Goal: Find specific page/section: Find specific page/section

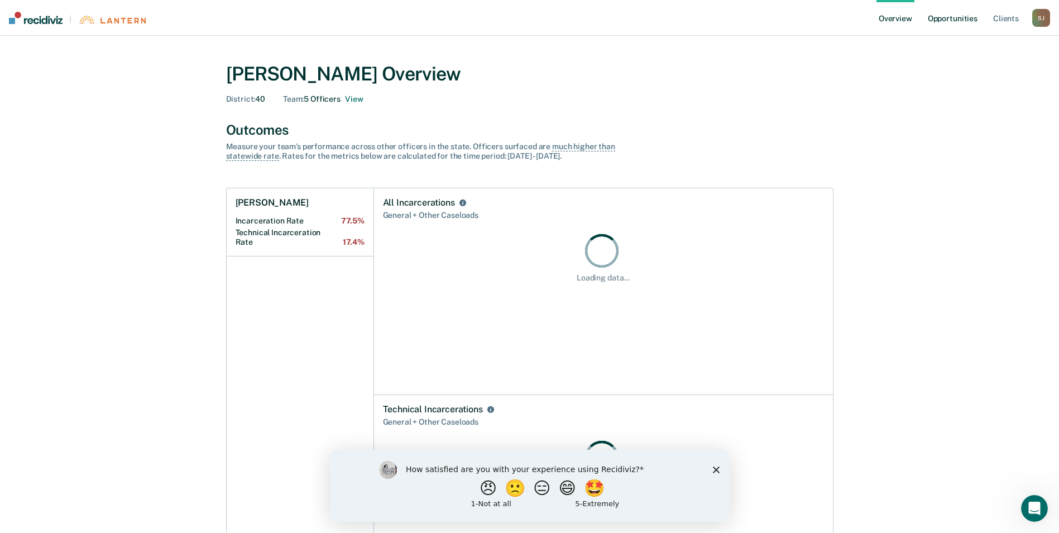
click at [971, 20] on link "Opportunities" at bounding box center [953, 18] width 54 height 36
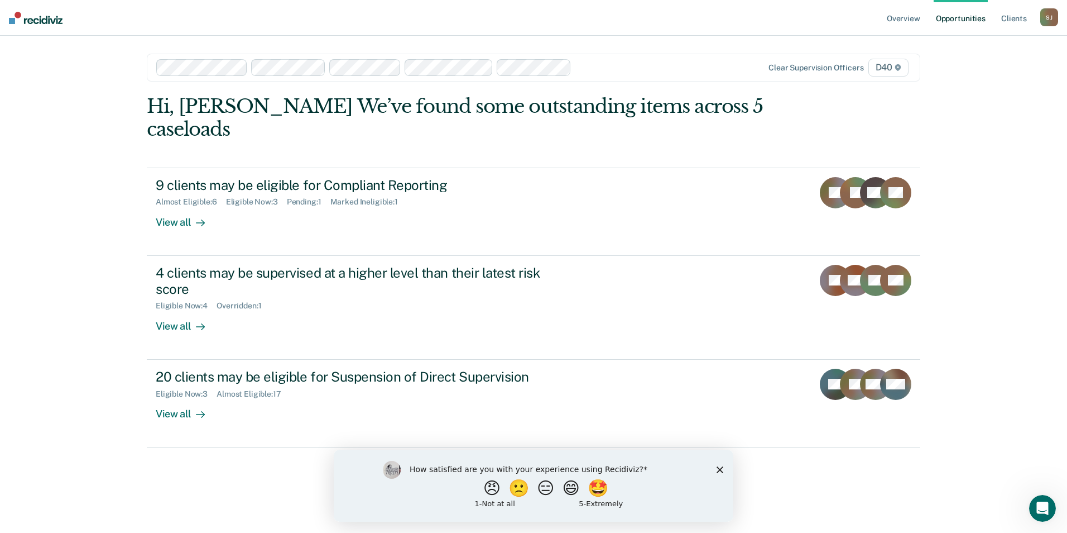
click at [715, 467] on div "How satisfied are you with your experience using Recidiviz? 😠 🙁 😑 😄 🤩 1 - Not a…" at bounding box center [534, 485] width 400 height 72
click at [722, 467] on icon "Close survey" at bounding box center [720, 469] width 7 height 7
